Goal: Information Seeking & Learning: Learn about a topic

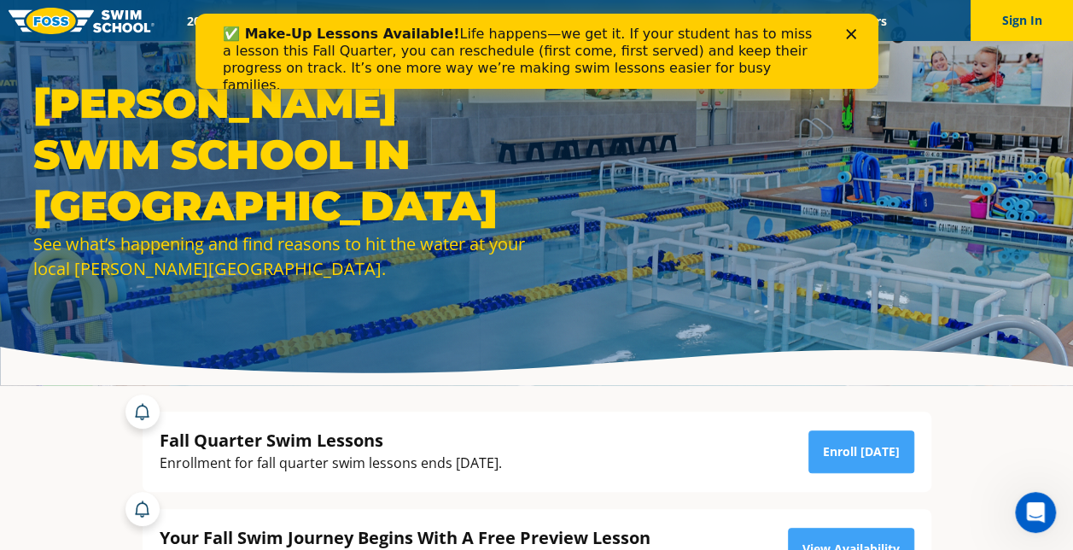
click at [848, 32] on polygon "Close" at bounding box center [850, 34] width 10 height 10
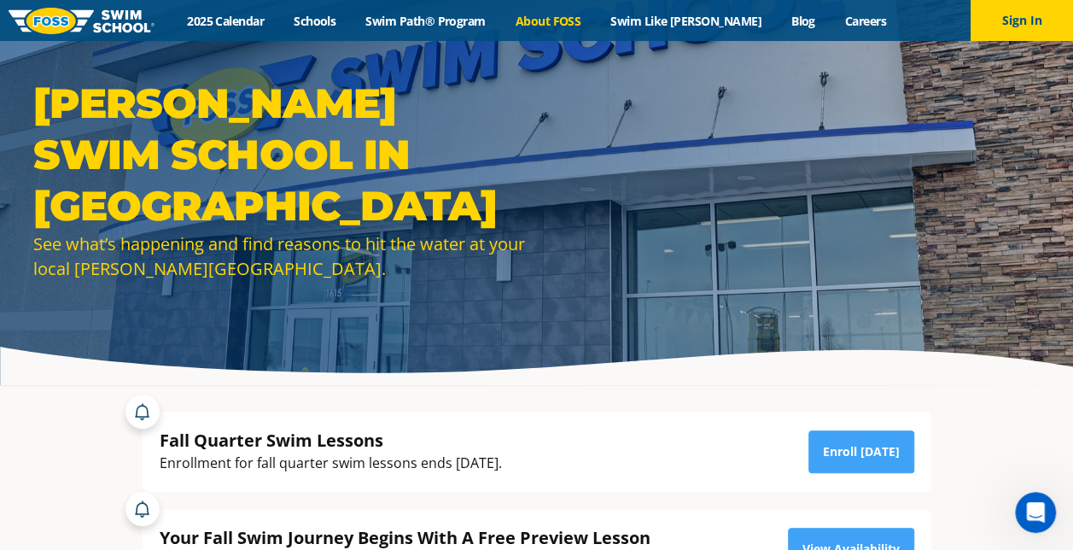
click at [596, 20] on link "About FOSS" at bounding box center [548, 21] width 96 height 16
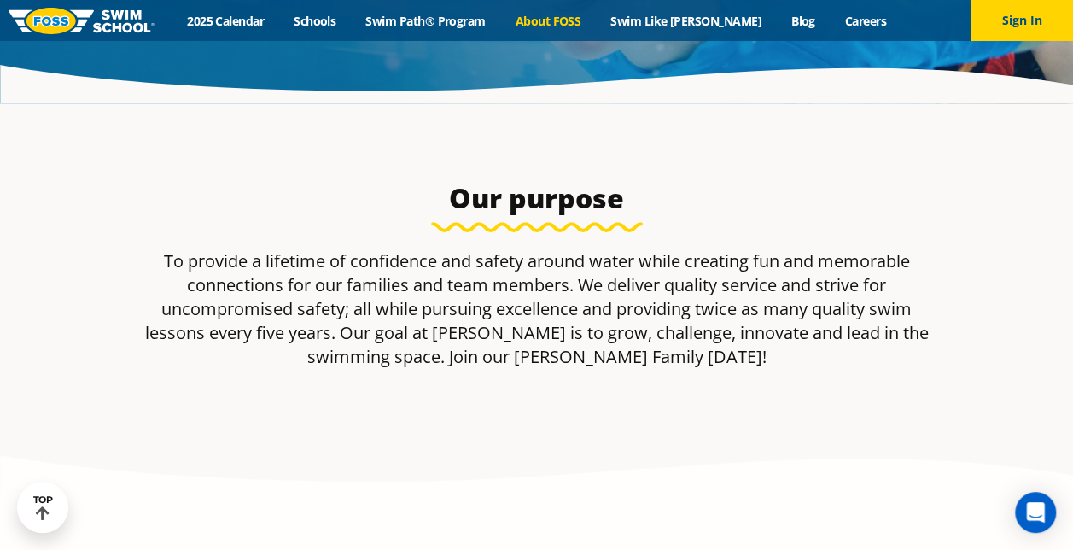
scroll to position [287, 0]
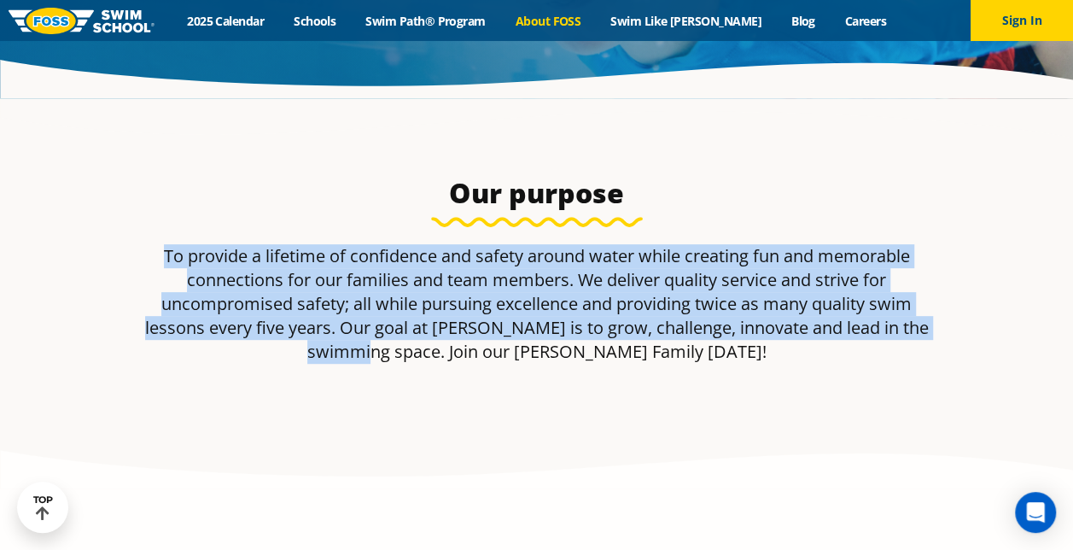
drag, startPoint x: 451, startPoint y: 351, endPoint x: 155, endPoint y: 266, distance: 307.5
click at [155, 266] on p "To provide a lifetime of confidence and safety around water while creating fun …" at bounding box center [537, 304] width 806 height 120
copy p "To provide a lifetime of confidence and safety around water while creating fun …"
